Goal: Obtain resource: Obtain resource

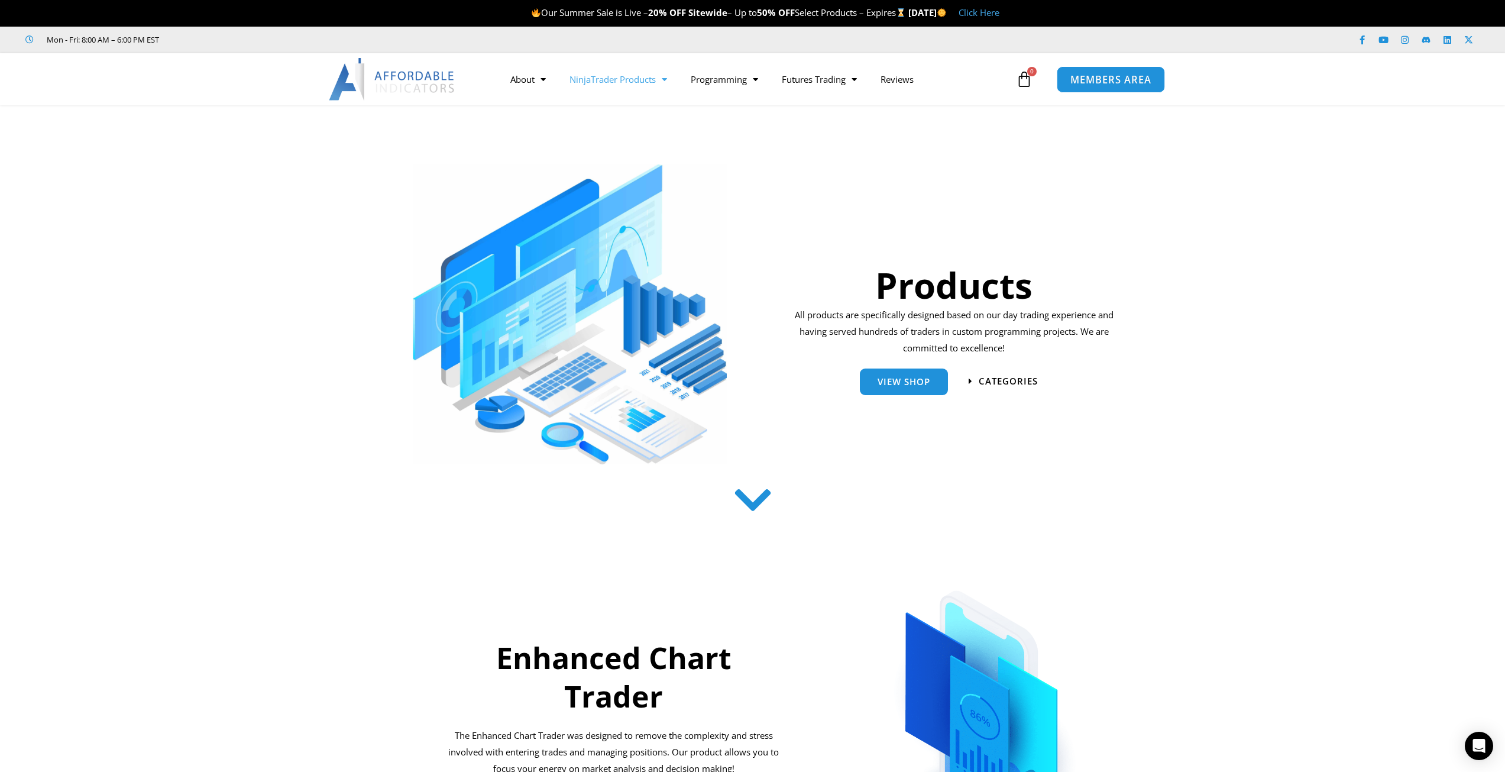
click at [1098, 70] on link "MEMBERS AREA" at bounding box center [1111, 79] width 108 height 27
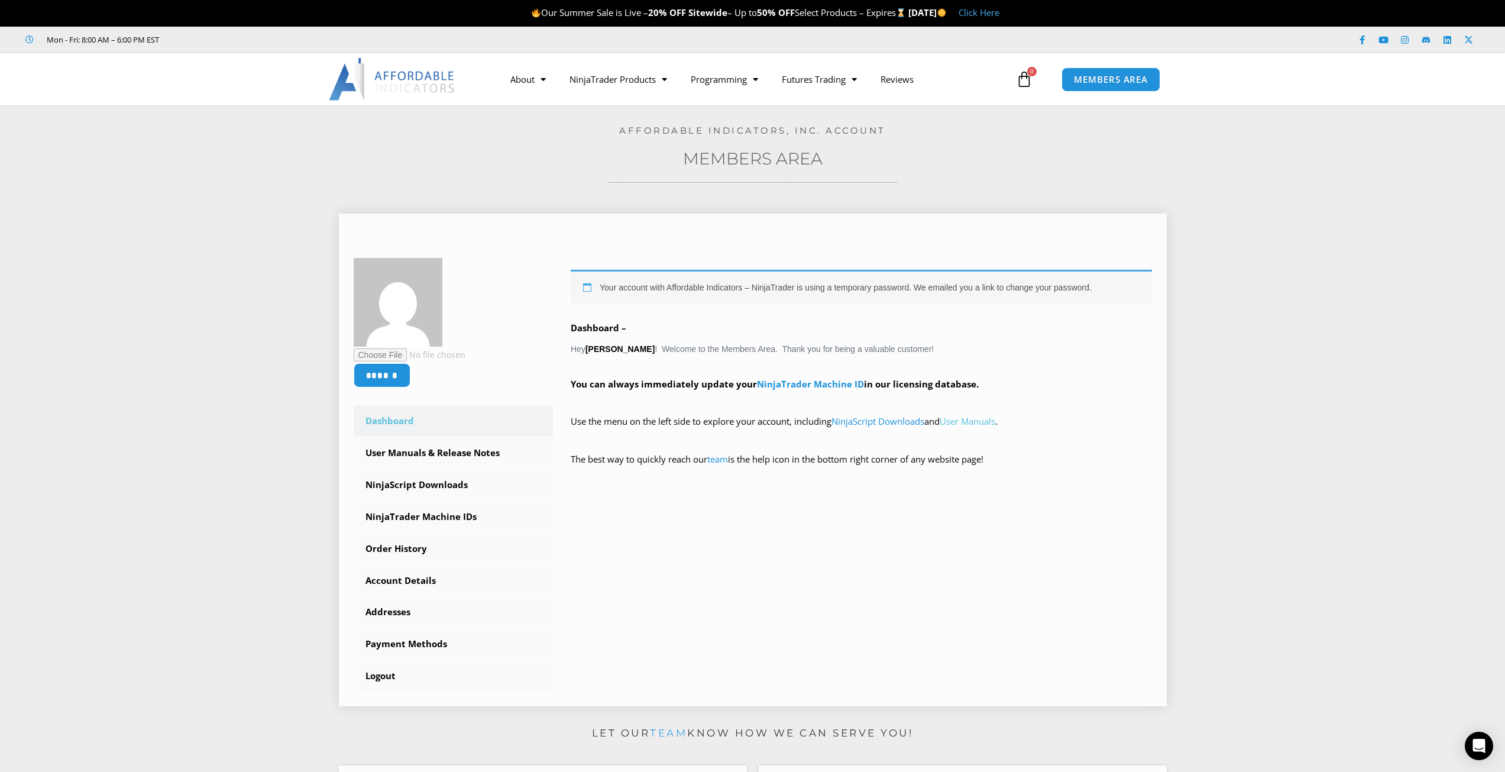
click at [995, 423] on link "User Manuals" at bounding box center [968, 421] width 56 height 12
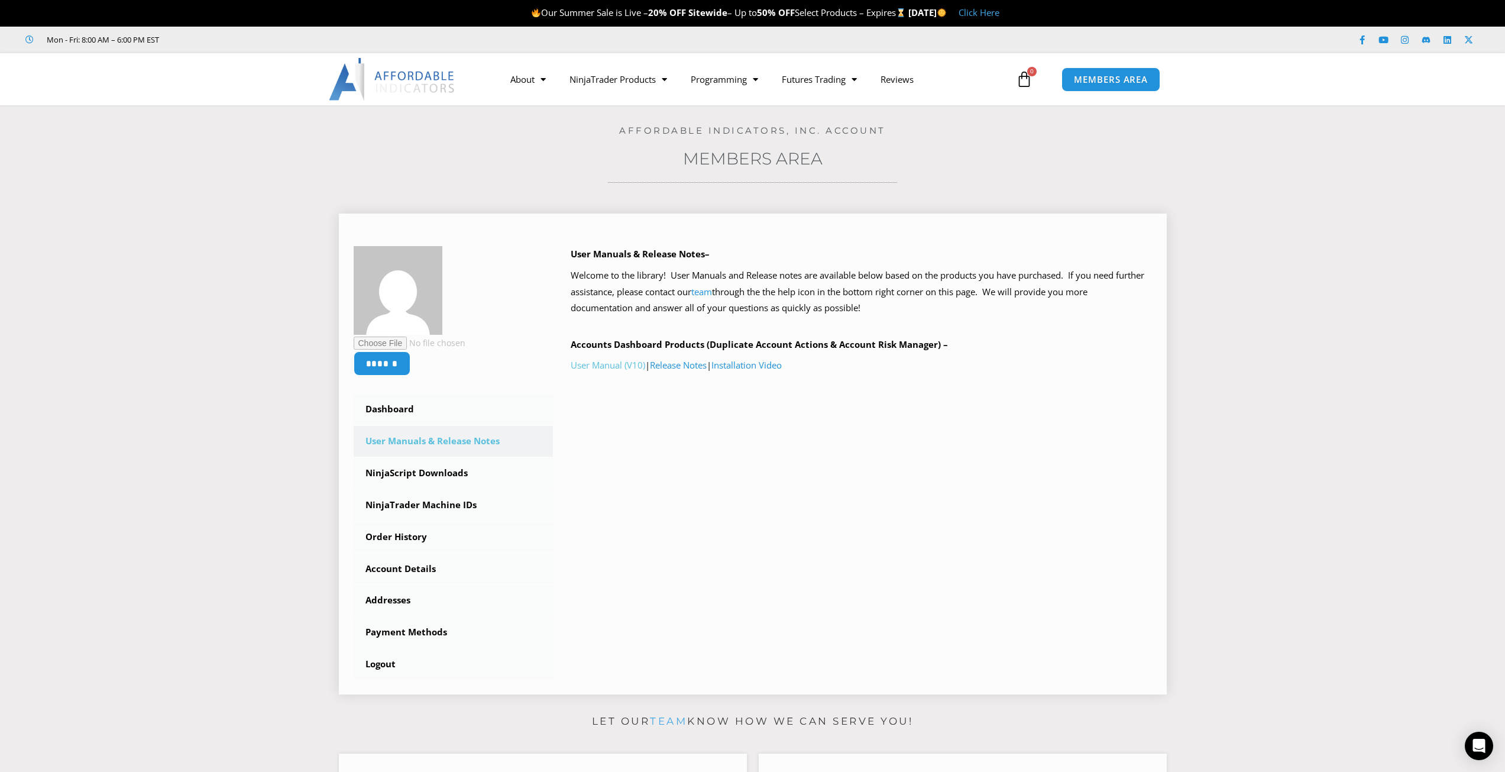
click at [614, 362] on link "User Manual (V10)" at bounding box center [608, 365] width 75 height 12
